Goal: Information Seeking & Learning: Learn about a topic

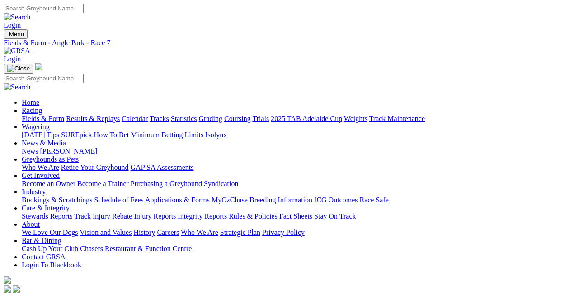
click at [76, 294] on select "South Australia New South Wales Northern Territory Queensland Tasmania Victoria…" at bounding box center [40, 299] width 73 height 9
select select "NSW"
click at [36, 294] on select "South Australia New South Wales Northern Territory Queensland Tasmania Victoria…" at bounding box center [40, 299] width 73 height 9
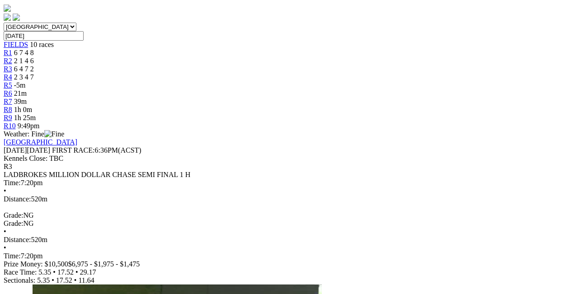
scroll to position [271, 0]
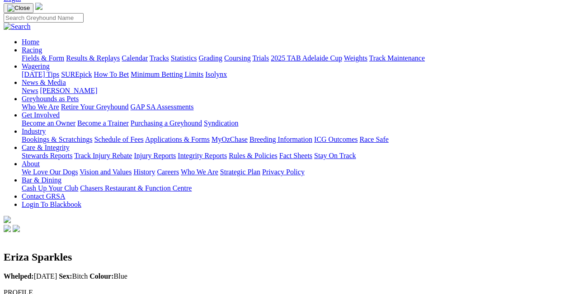
scroll to position [60, 0]
